Goal: Task Accomplishment & Management: Manage account settings

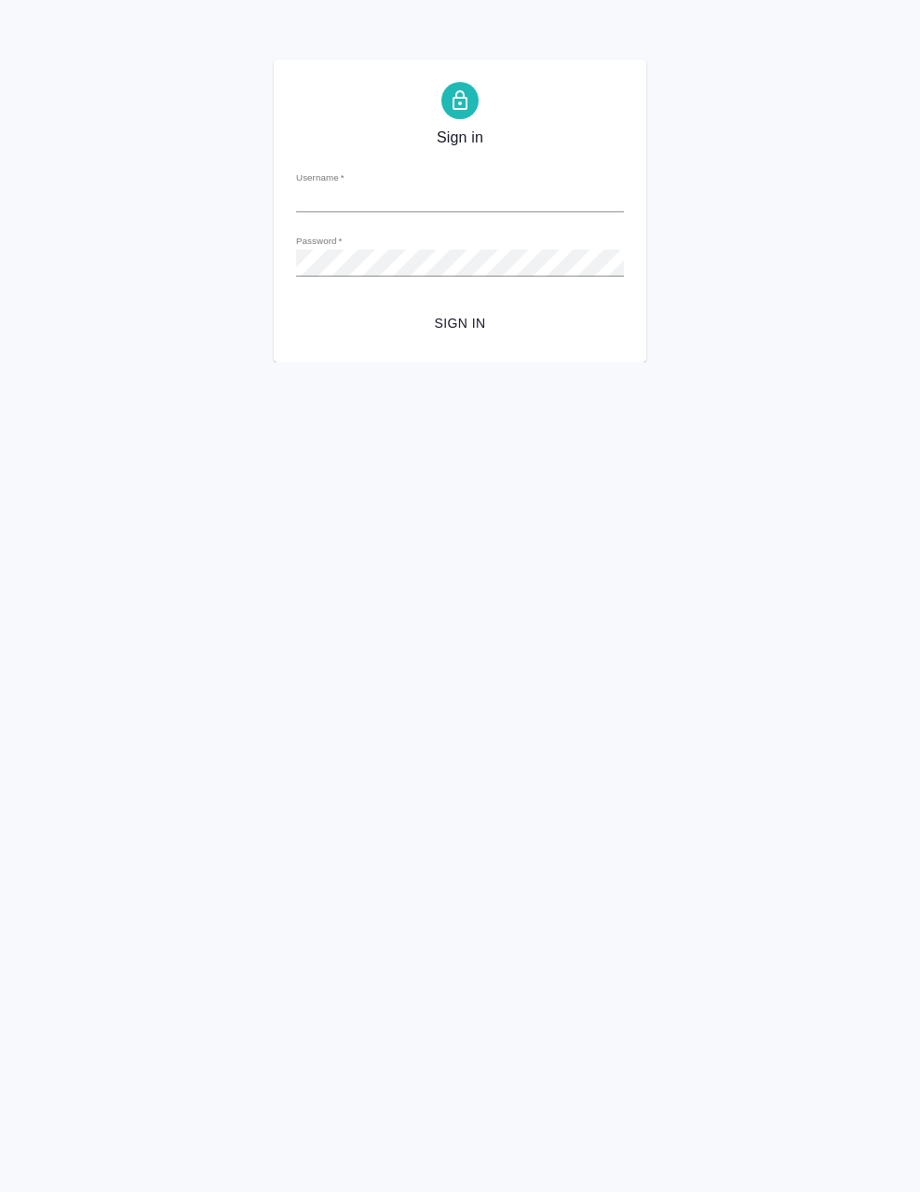
type input "[PERSON_NAME][EMAIL_ADDRESS][DOMAIN_NAME]"
click at [452, 315] on span "Sign in" at bounding box center [460, 323] width 298 height 23
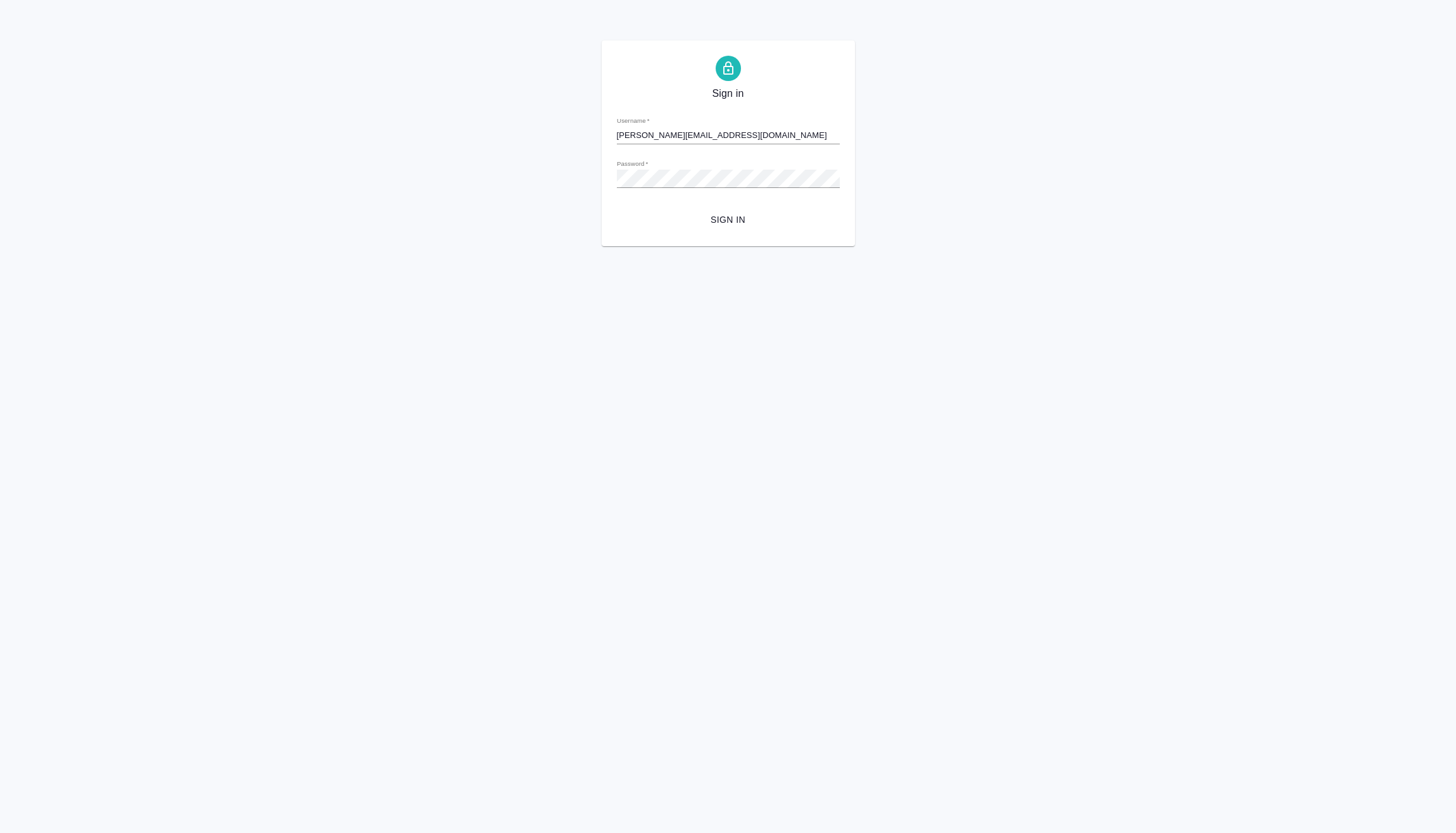
click at [734, 224] on span "Sign in" at bounding box center [728, 220] width 203 height 16
drag, startPoint x: 921, startPoint y: 41, endPoint x: 886, endPoint y: 111, distance: 78.3
click at [921, 44] on div "Sign in Username   * e.vasilev@awatera.com Password   * urlPath   * / Sign in" at bounding box center [728, 143] width 1456 height 206
click at [743, 207] on form "Username   * e.vasilev@awatera.com Password   * urlPath   * / Sign in" at bounding box center [728, 168] width 223 height 124
click at [739, 216] on span "Sign in" at bounding box center [728, 220] width 203 height 16
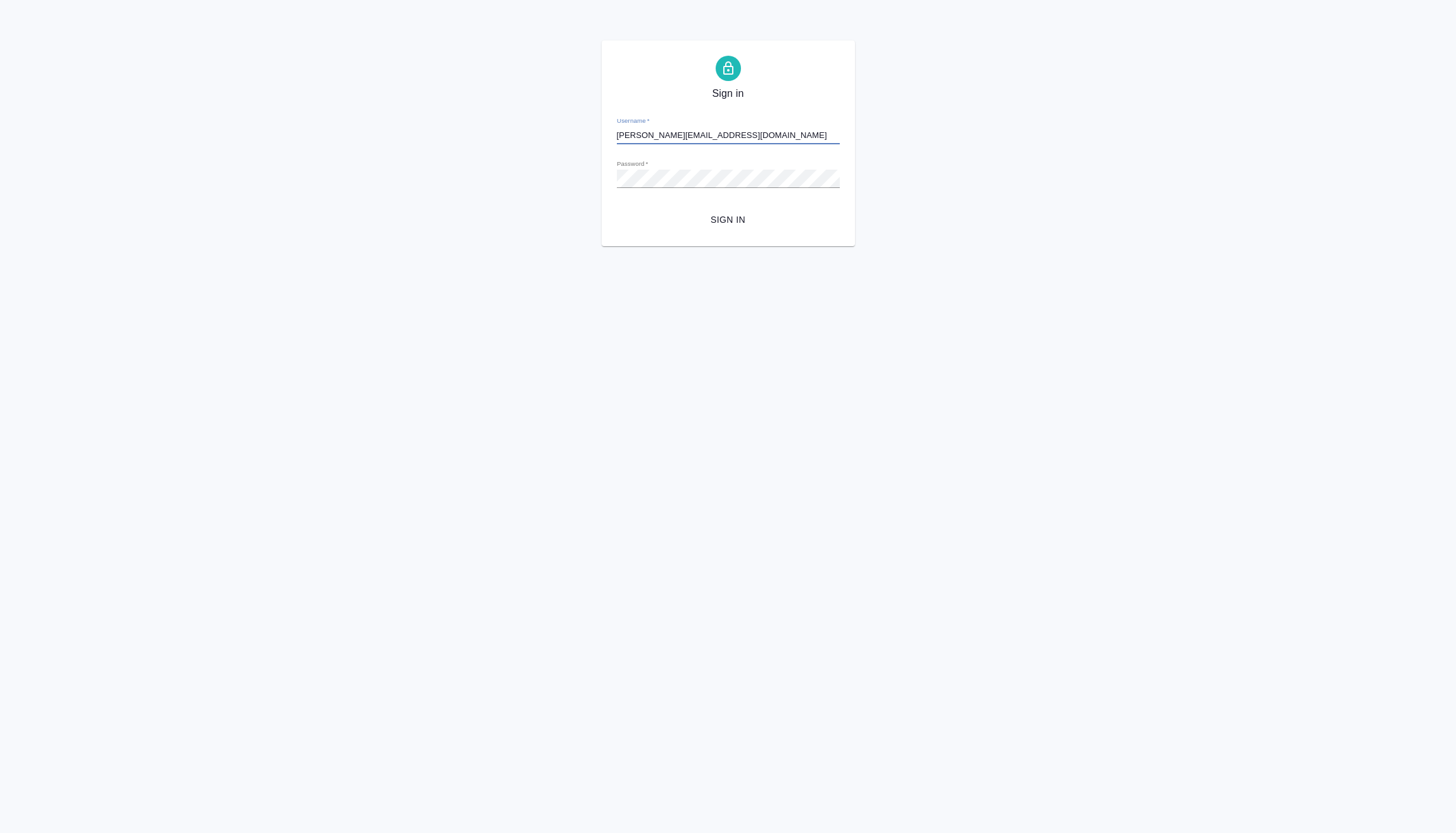
drag, startPoint x: 727, startPoint y: 133, endPoint x: 577, endPoint y: 133, distance: 150.0
click at [577, 133] on div "Sign in Username   * e.vasilev@awatera.com Password   * urlPath   * / Sign in" at bounding box center [728, 143] width 1456 height 206
click at [1206, 246] on html "Sign in Username   * e.vasilev@awatera.com Password   * urlPath   * / Sign in" at bounding box center [728, 123] width 1456 height 246
click at [737, 217] on span "Sign in" at bounding box center [728, 220] width 203 height 16
click at [588, 181] on div "Sign in Username   * [PERSON_NAME][EMAIL_ADDRESS][DOMAIN_NAME] Password   * url…" at bounding box center [728, 143] width 1456 height 206
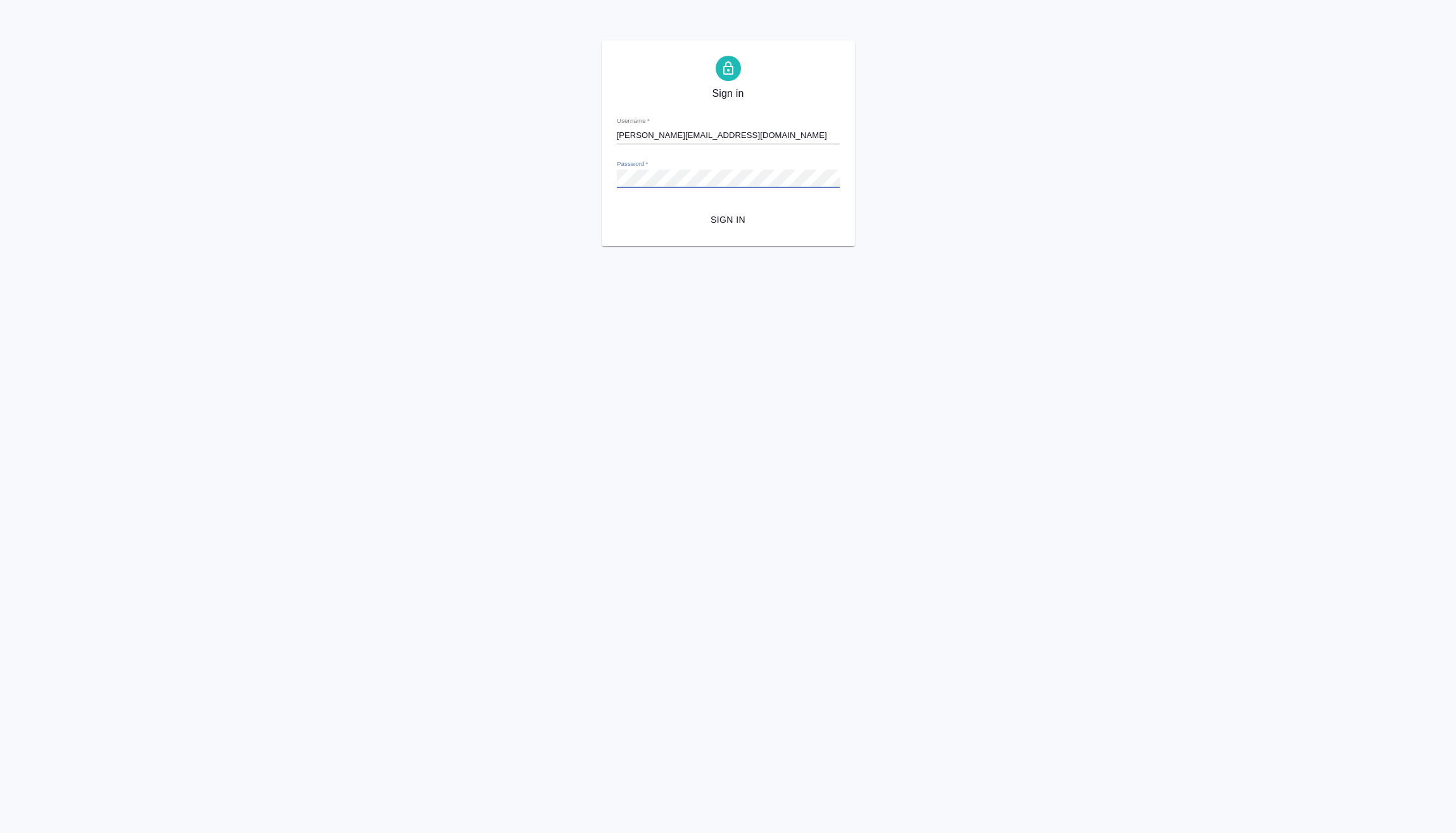
click at [1115, 158] on div "Sign in Username   * [PERSON_NAME][EMAIL_ADDRESS][DOMAIN_NAME] Password   * url…" at bounding box center [728, 143] width 1456 height 206
click at [715, 220] on span "Sign in" at bounding box center [728, 220] width 203 height 16
